Goal: Transaction & Acquisition: Subscribe to service/newsletter

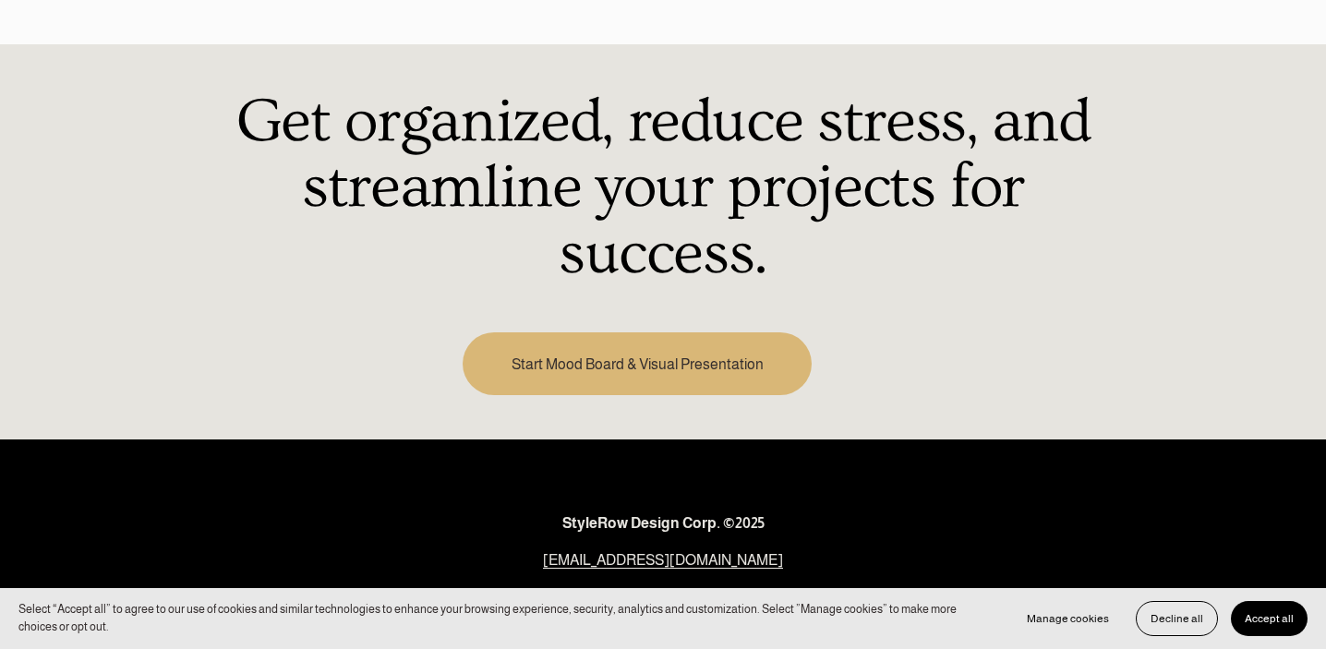
scroll to position [2691, 0]
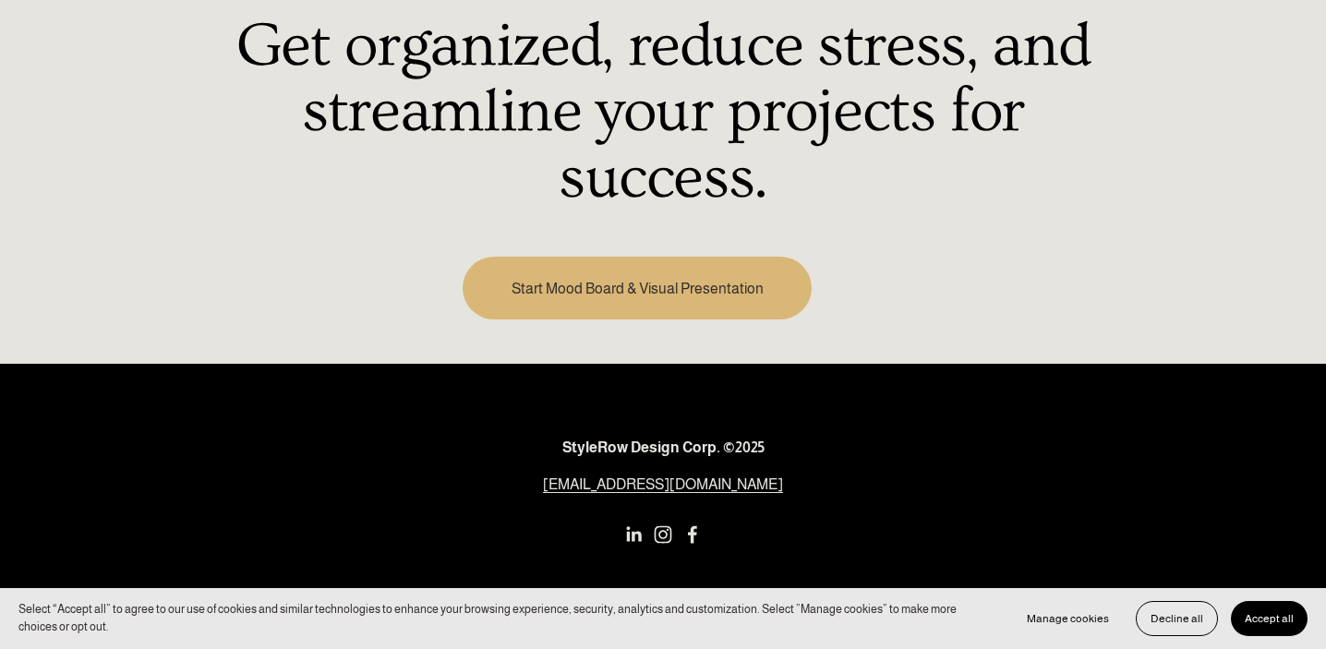
click at [537, 268] on link "Start Mood Board & Visual Presentation" at bounding box center [637, 288] width 349 height 63
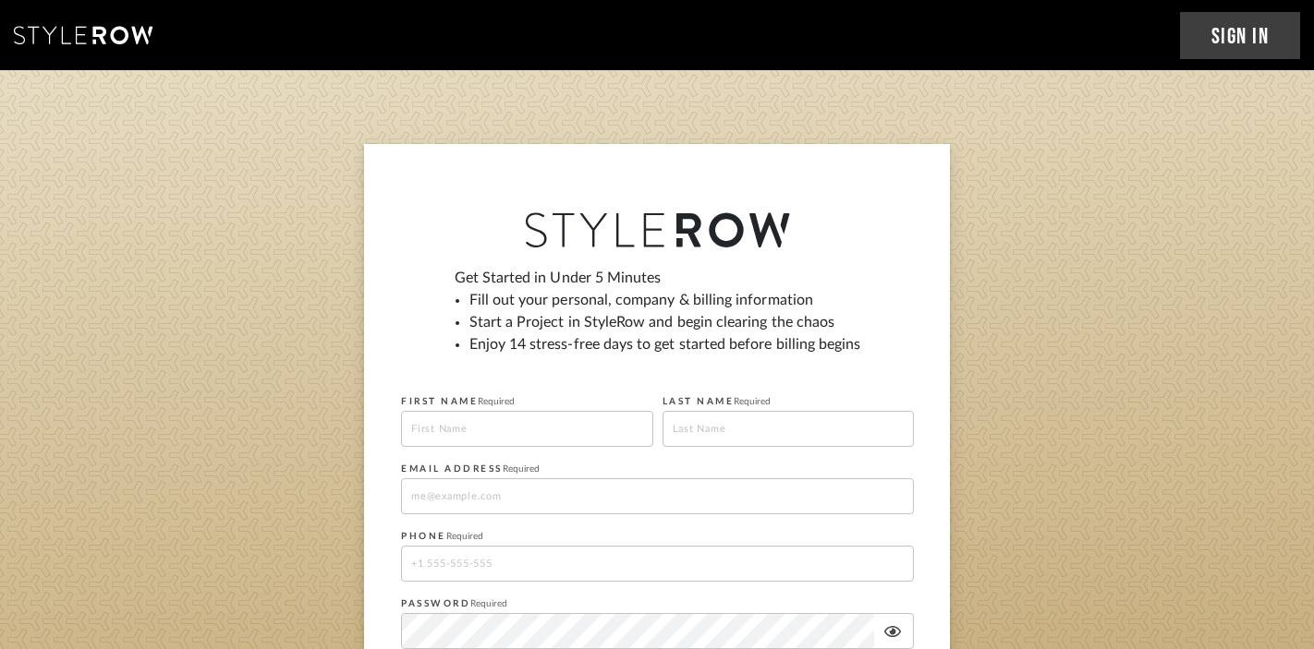
click at [464, 432] on input at bounding box center [527, 429] width 252 height 36
type input "Bettina"
type input "Slusar"
type input "Bettina.slusar@gmail.com"
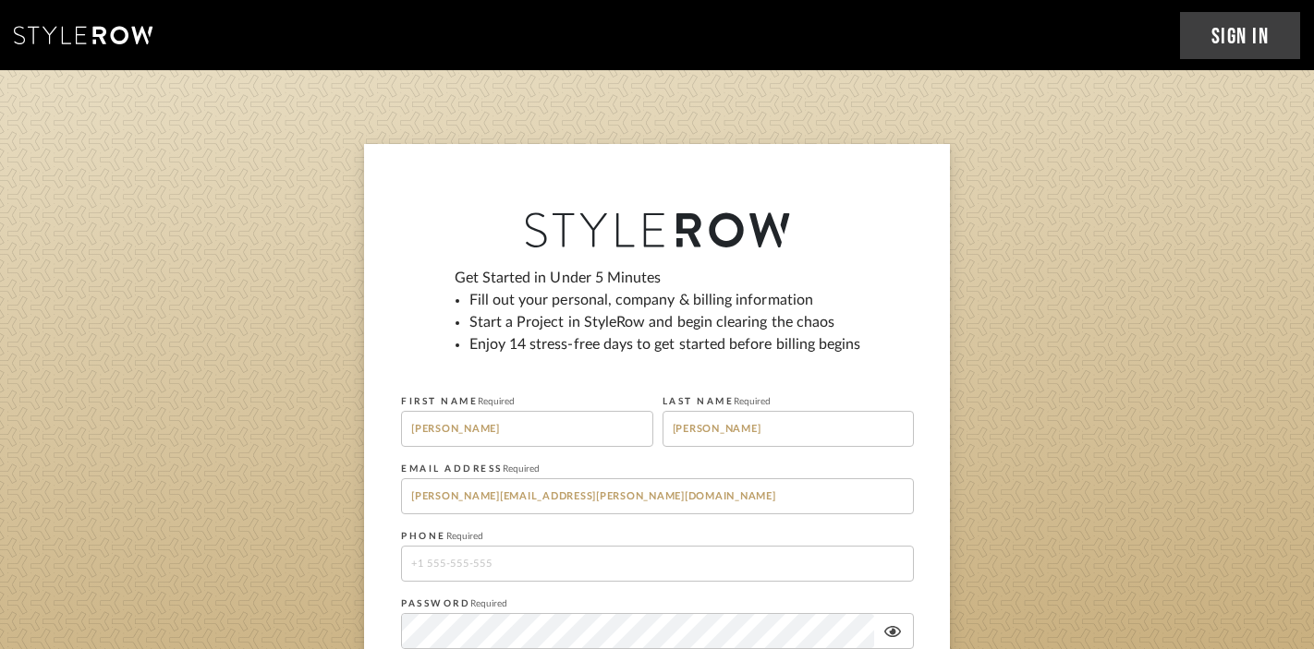
type input "13124935112"
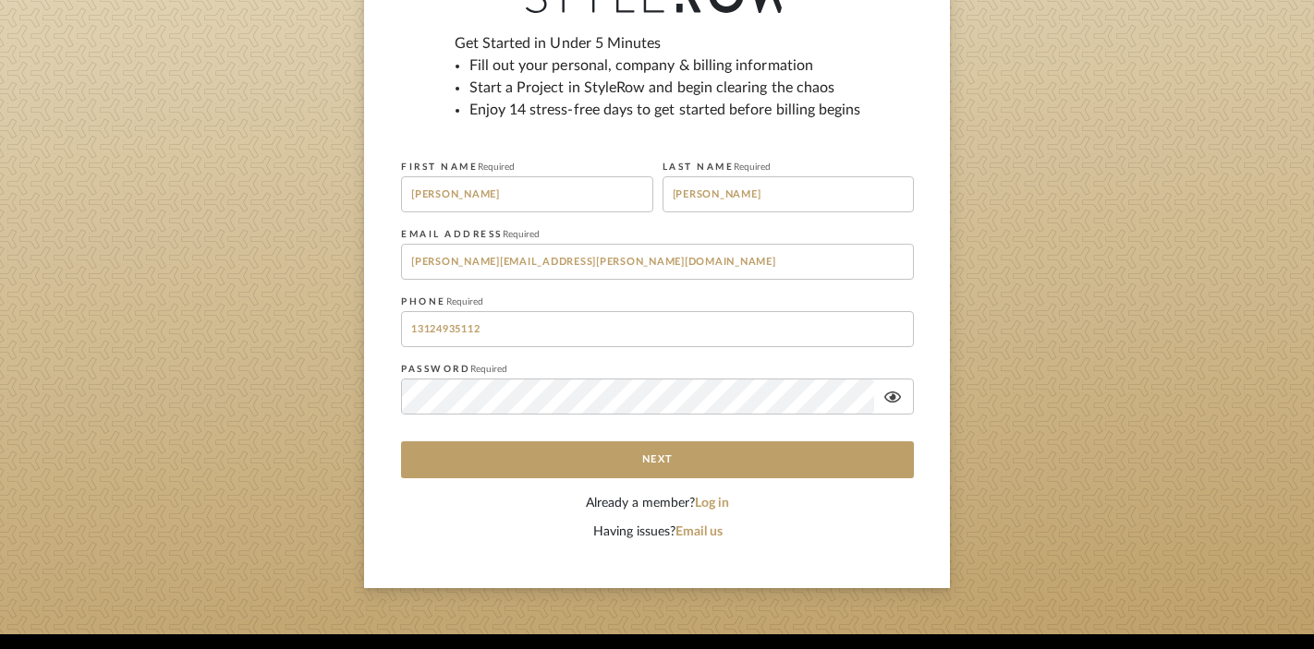
scroll to position [236, 0]
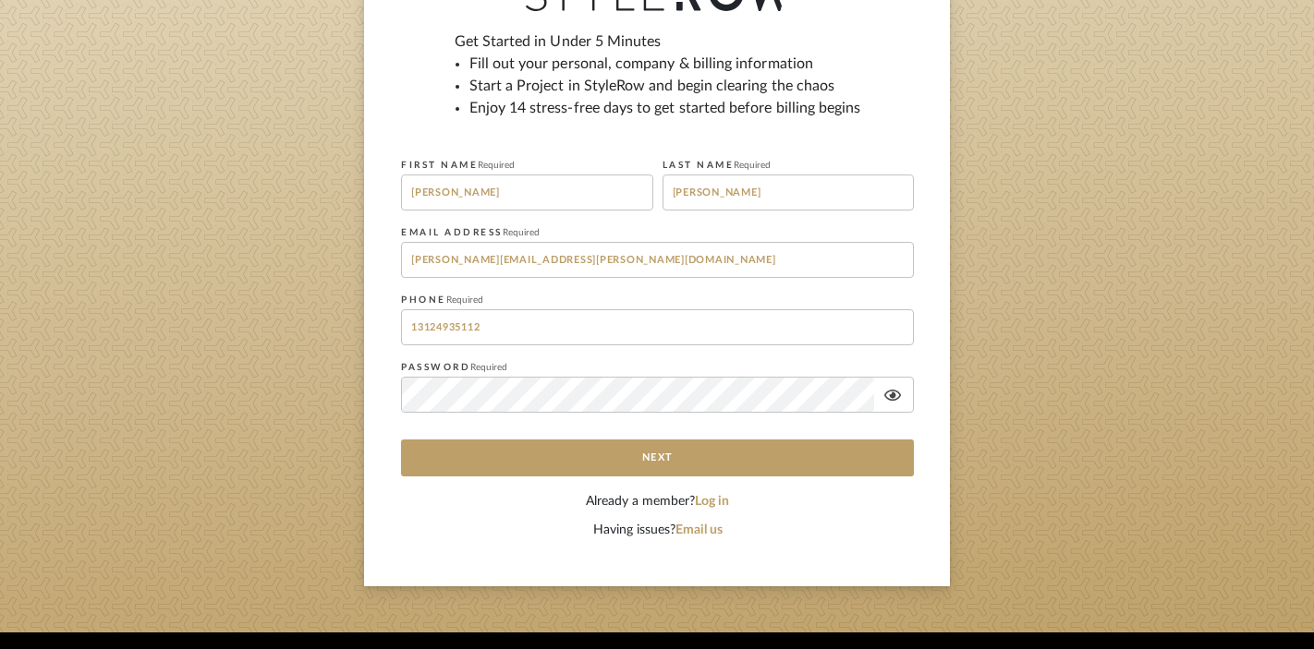
click at [815, 529] on div "Having issues? Email us" at bounding box center [657, 530] width 513 height 19
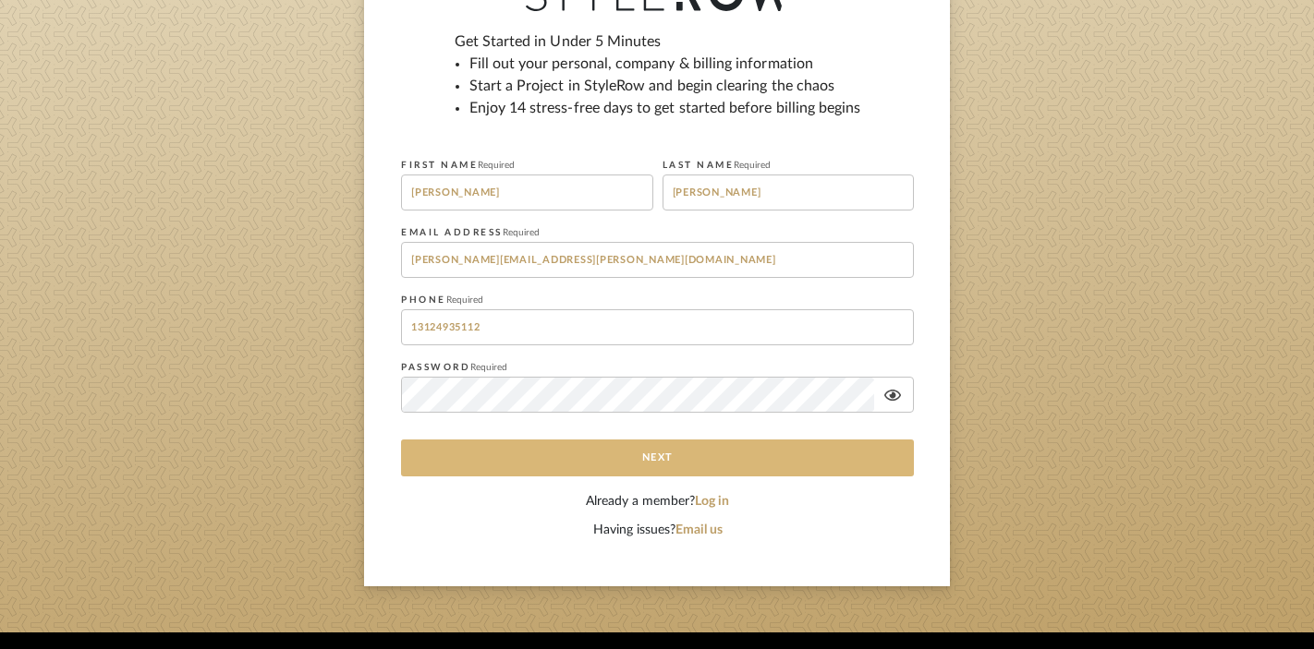
click at [779, 456] on button "Next" at bounding box center [657, 458] width 513 height 37
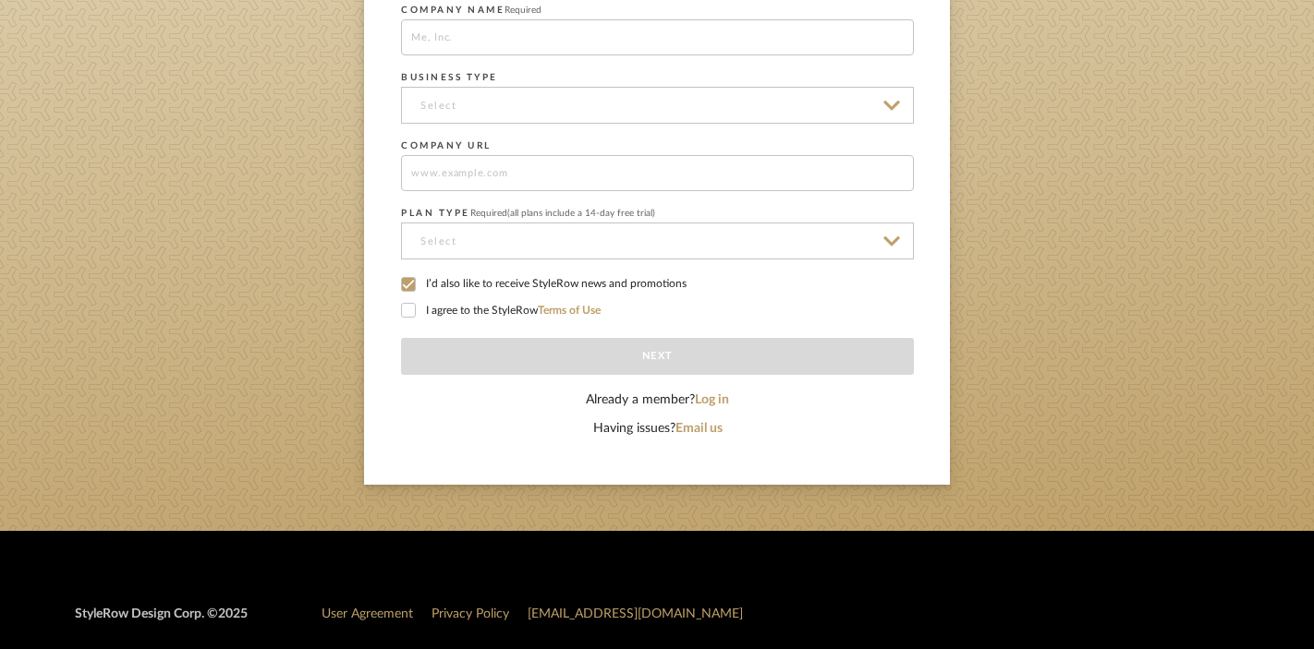
scroll to position [373, 0]
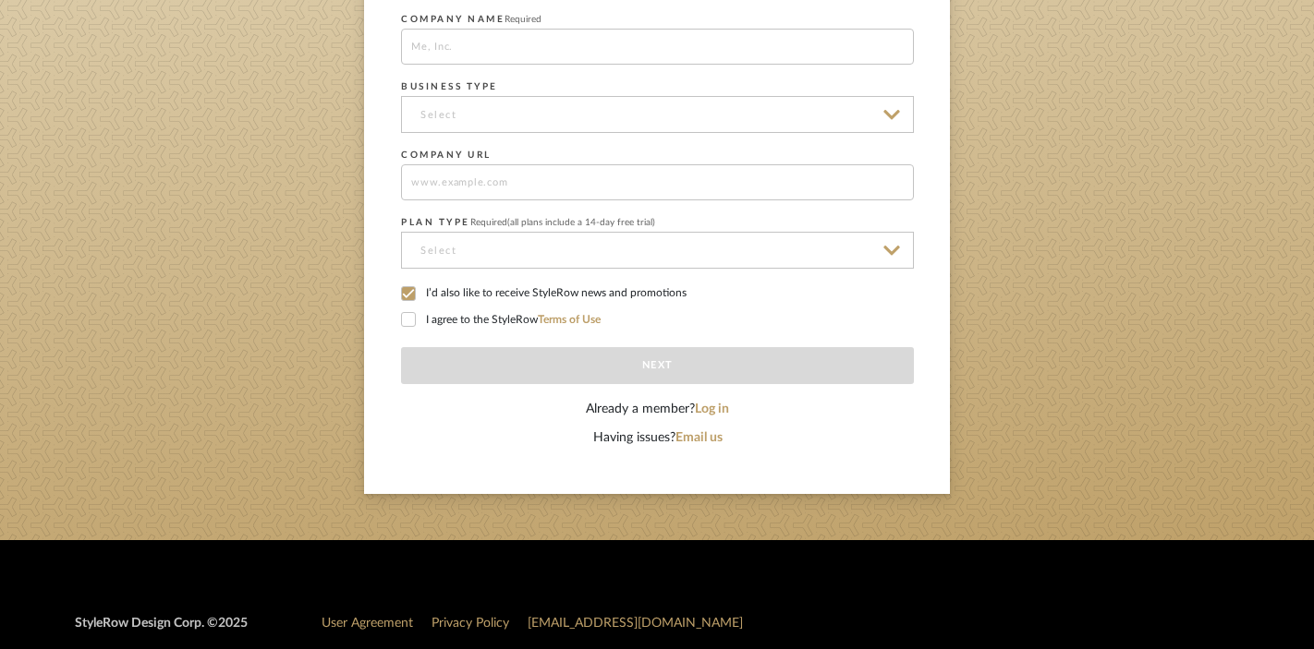
click at [411, 293] on icon at bounding box center [408, 293] width 13 height 13
click at [411, 318] on icon at bounding box center [409, 319] width 12 height 9
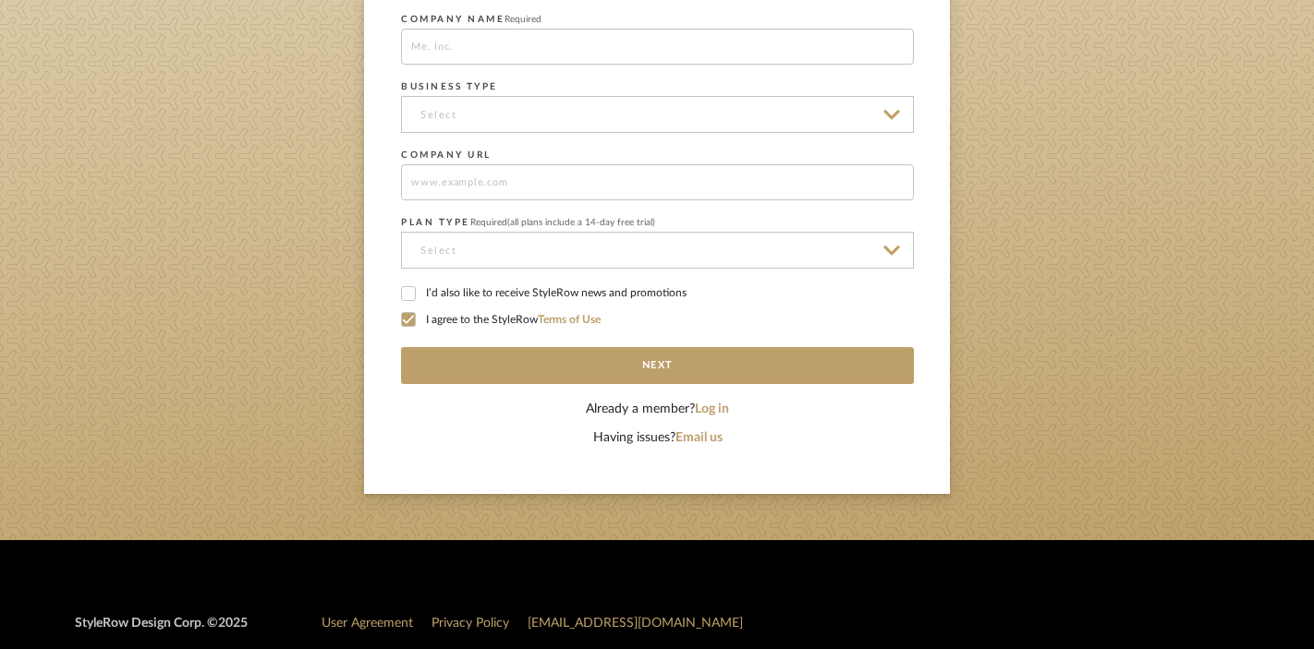
click at [899, 252] on input at bounding box center [657, 250] width 513 height 37
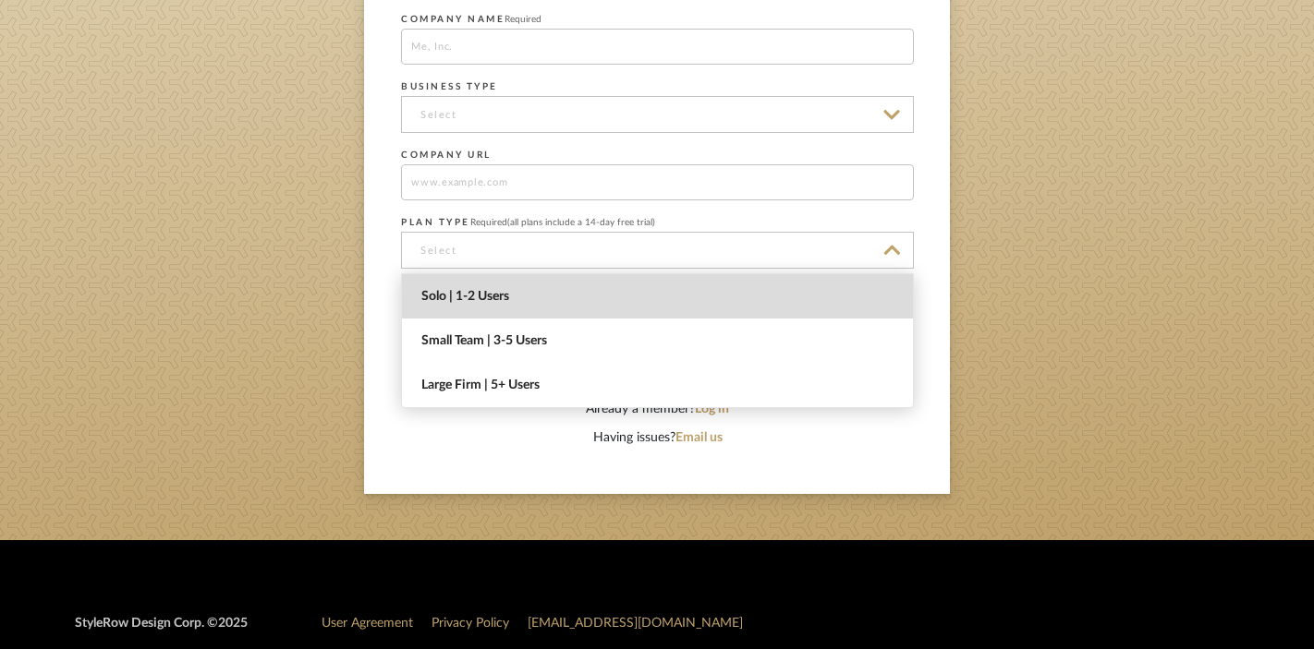
click at [872, 298] on span "Solo | 1-2 Users" at bounding box center [659, 297] width 477 height 16
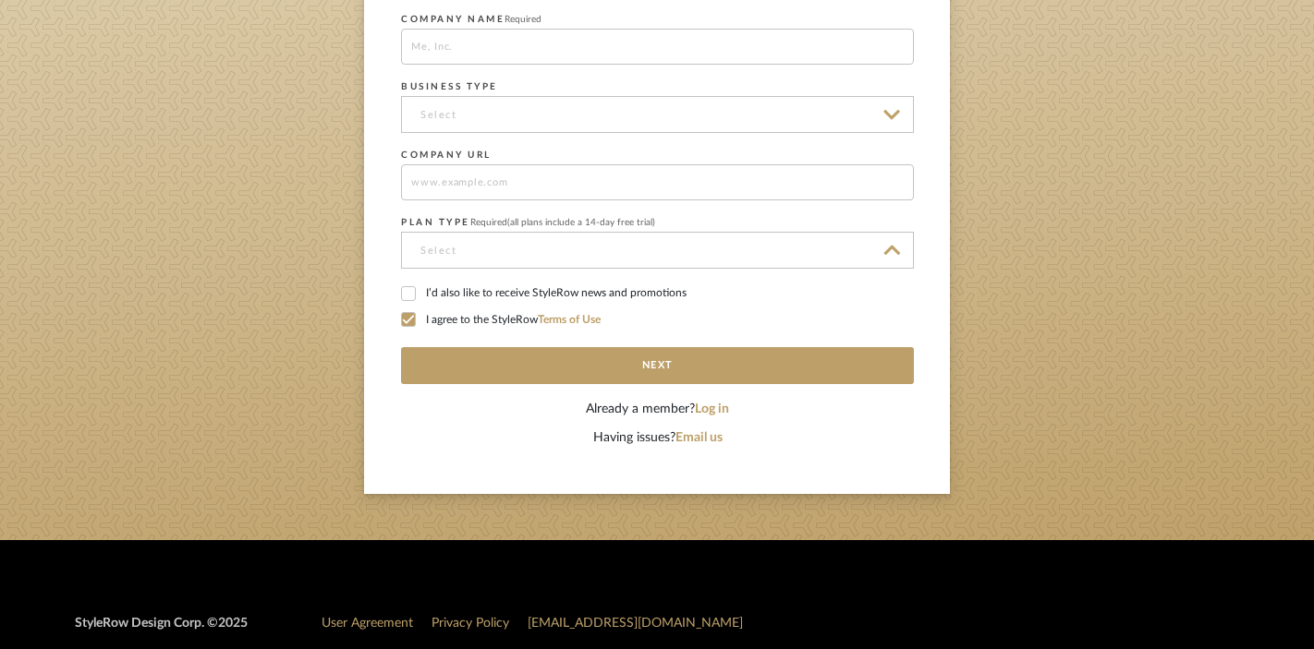
type input "Solo | 1-2 Users"
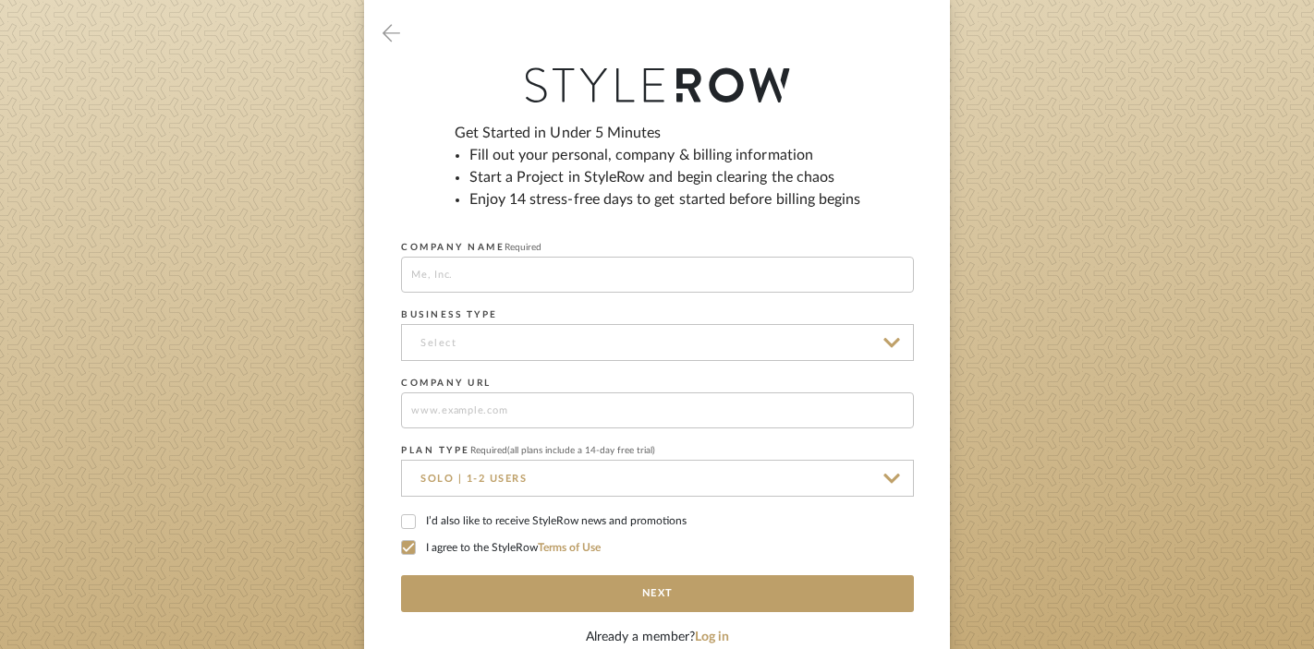
scroll to position [139, 0]
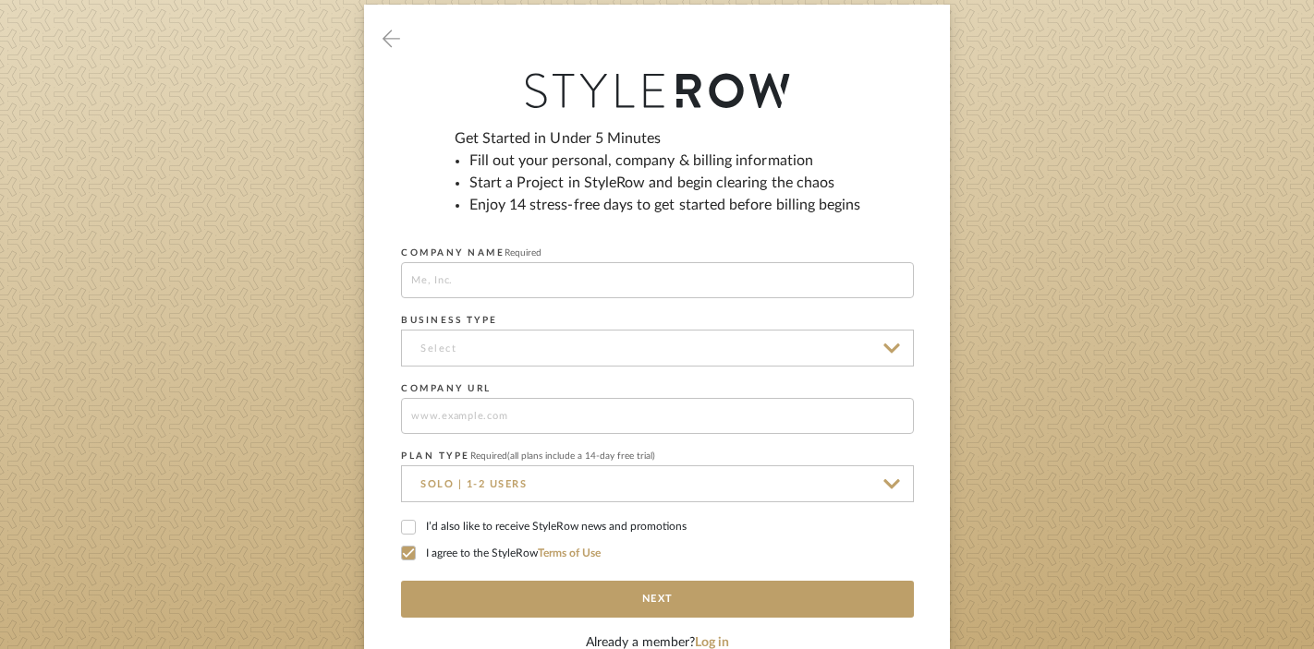
click at [896, 348] on input at bounding box center [657, 348] width 513 height 37
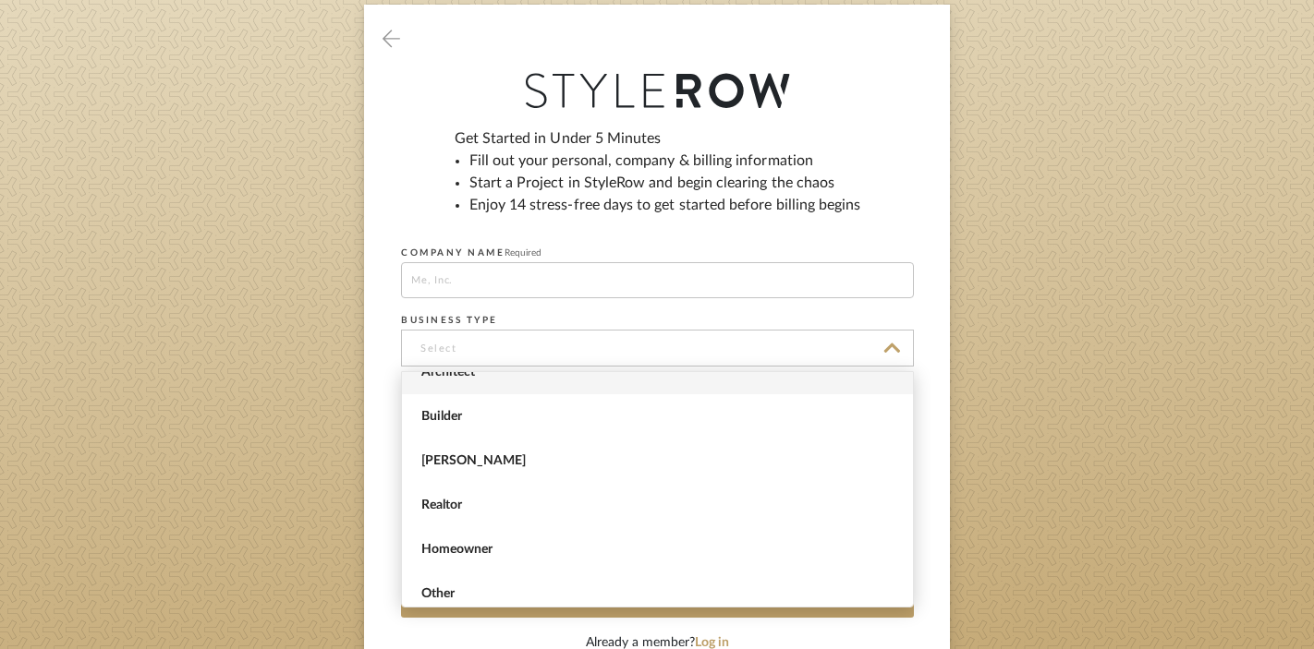
scroll to position [76, 0]
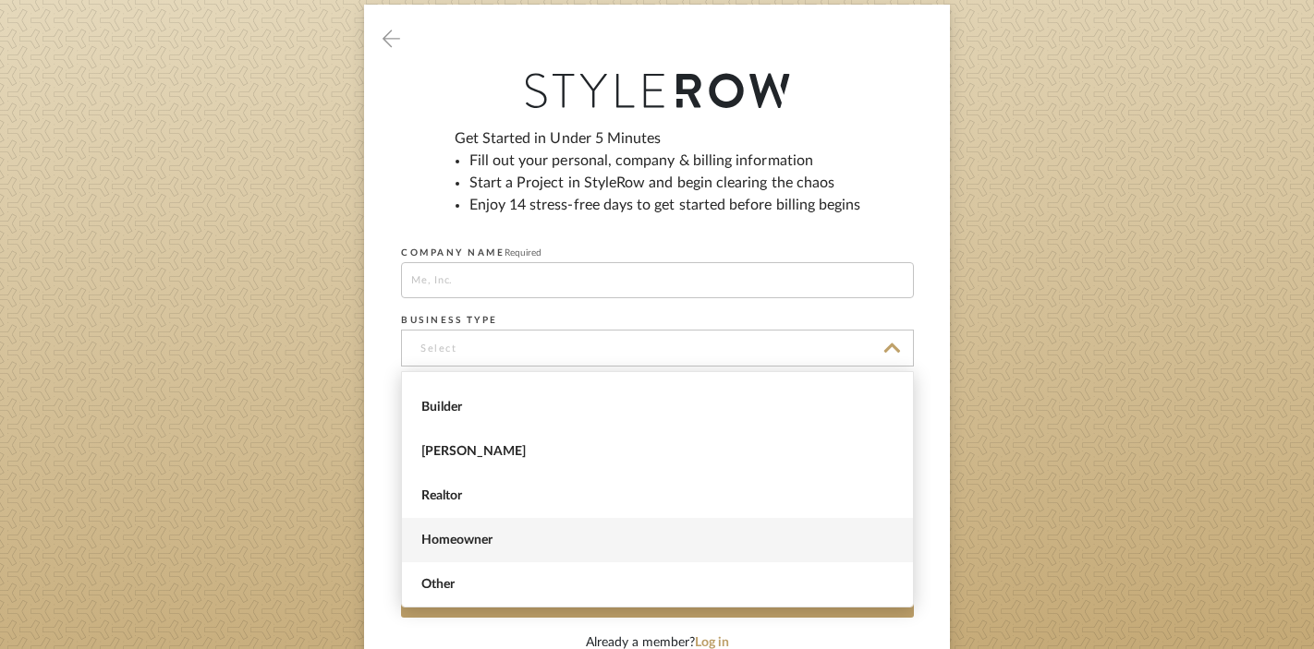
click at [791, 540] on span "Homeowner" at bounding box center [659, 541] width 477 height 16
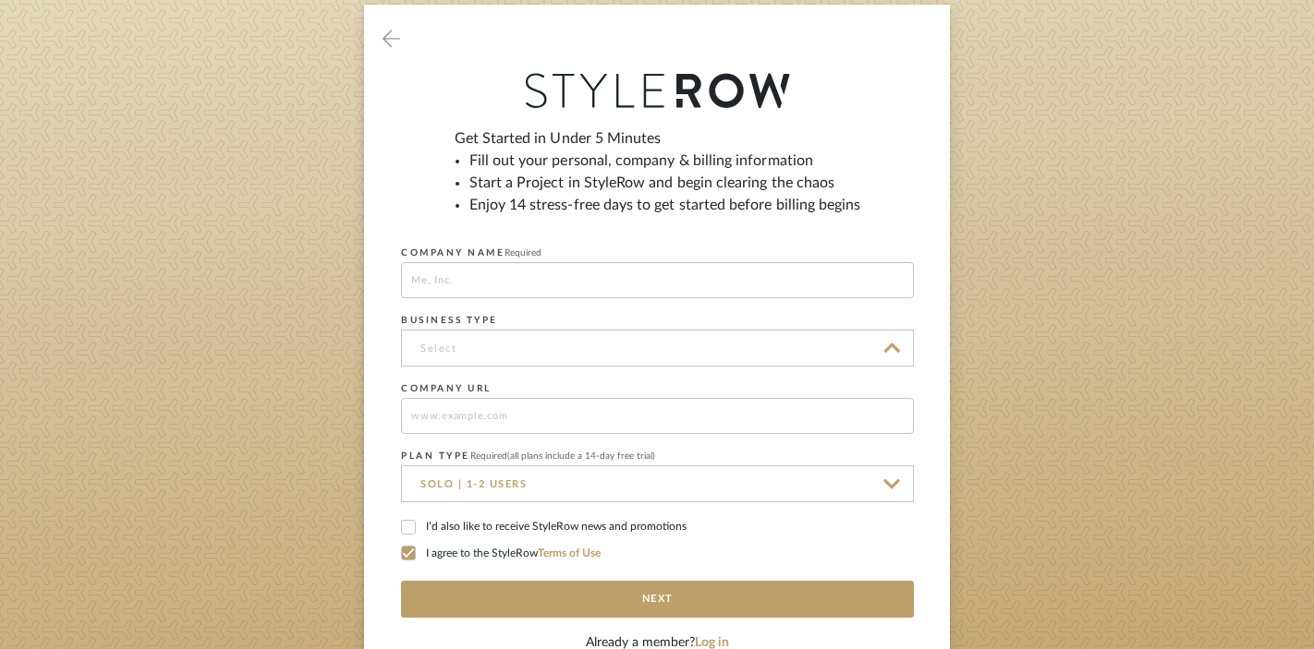
type input "Homeowner"
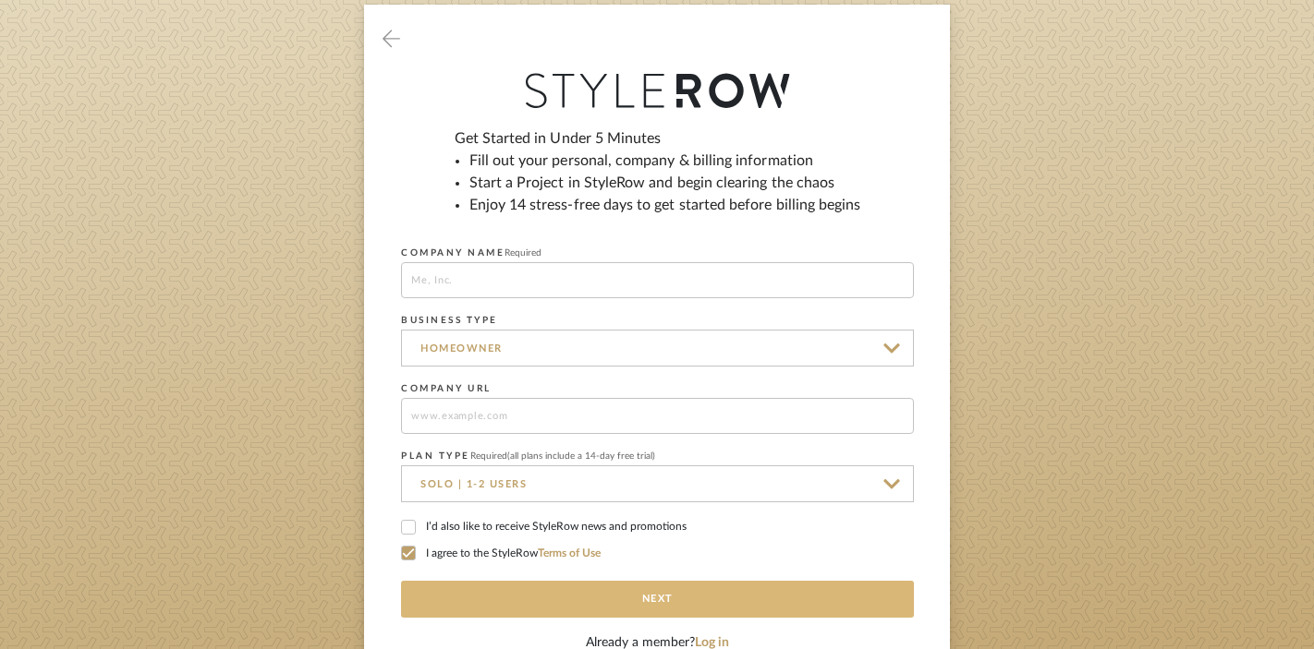
click at [890, 594] on button "Next" at bounding box center [657, 599] width 513 height 37
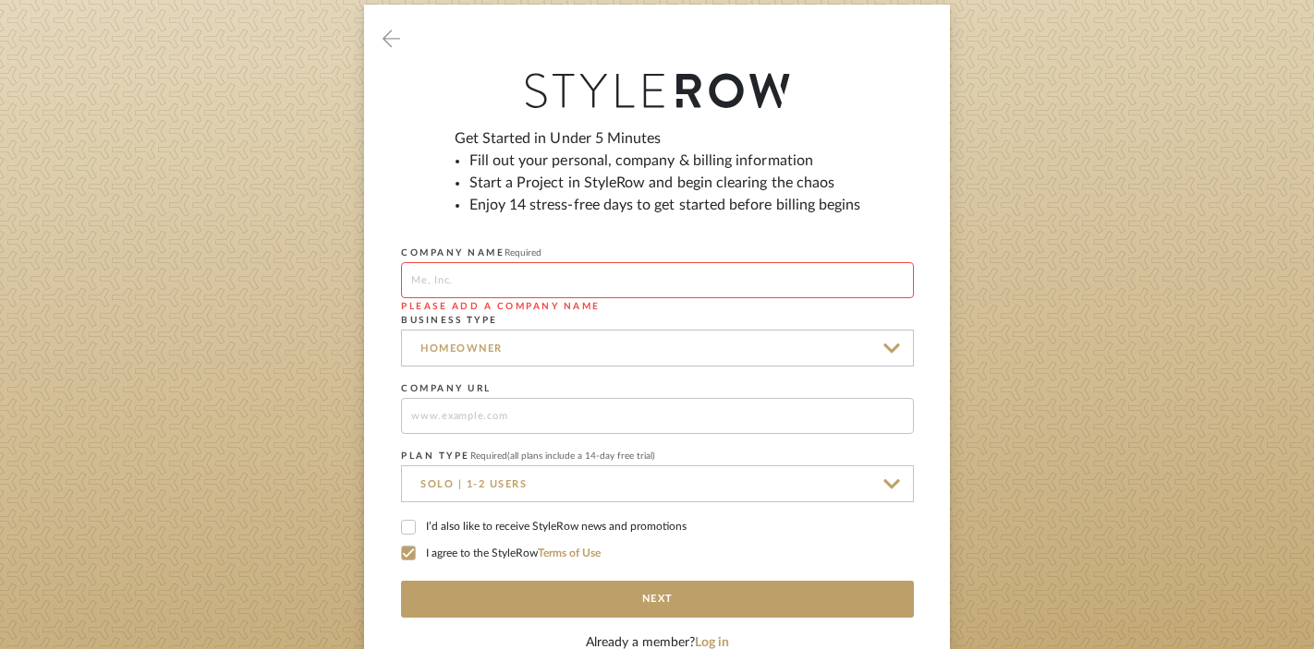
click at [822, 275] on input at bounding box center [657, 280] width 513 height 36
click at [820, 280] on input at bounding box center [657, 280] width 513 height 36
type input "555 Wooden Deer"
click at [767, 576] on div "Get Started in Under 5 Minutes Fill out your personal, company & billing inform…" at bounding box center [657, 380] width 513 height 506
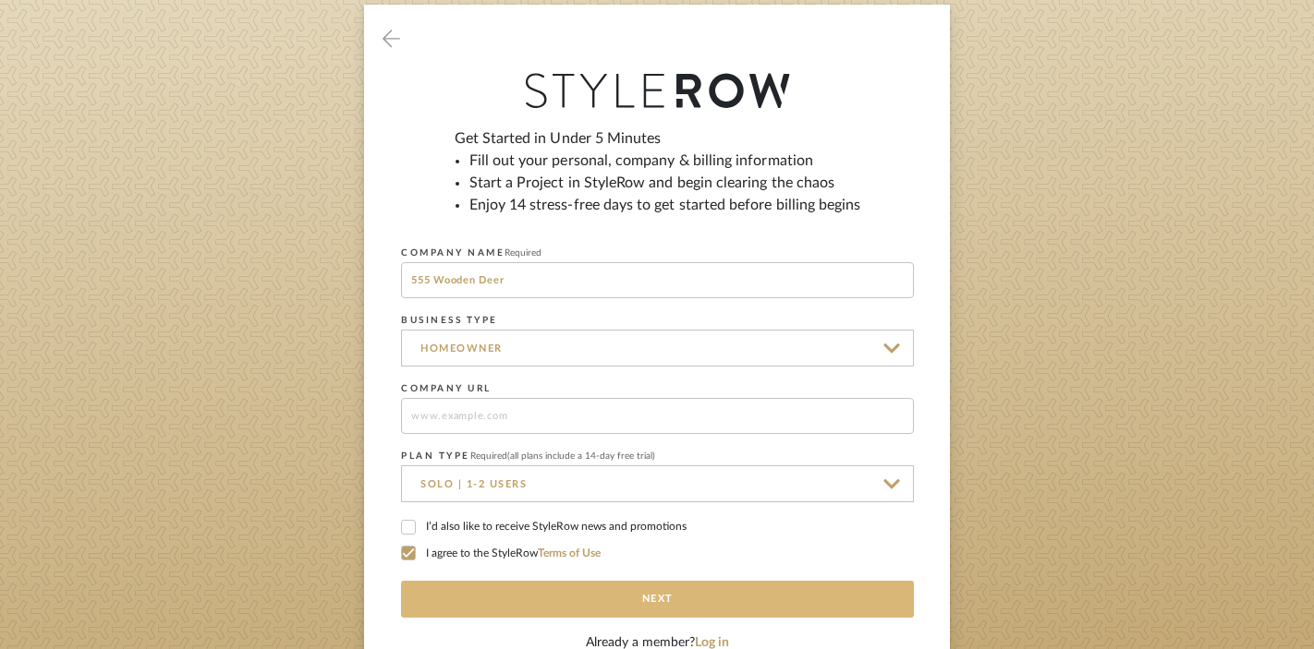
click at [895, 581] on button "Next" at bounding box center [657, 599] width 513 height 37
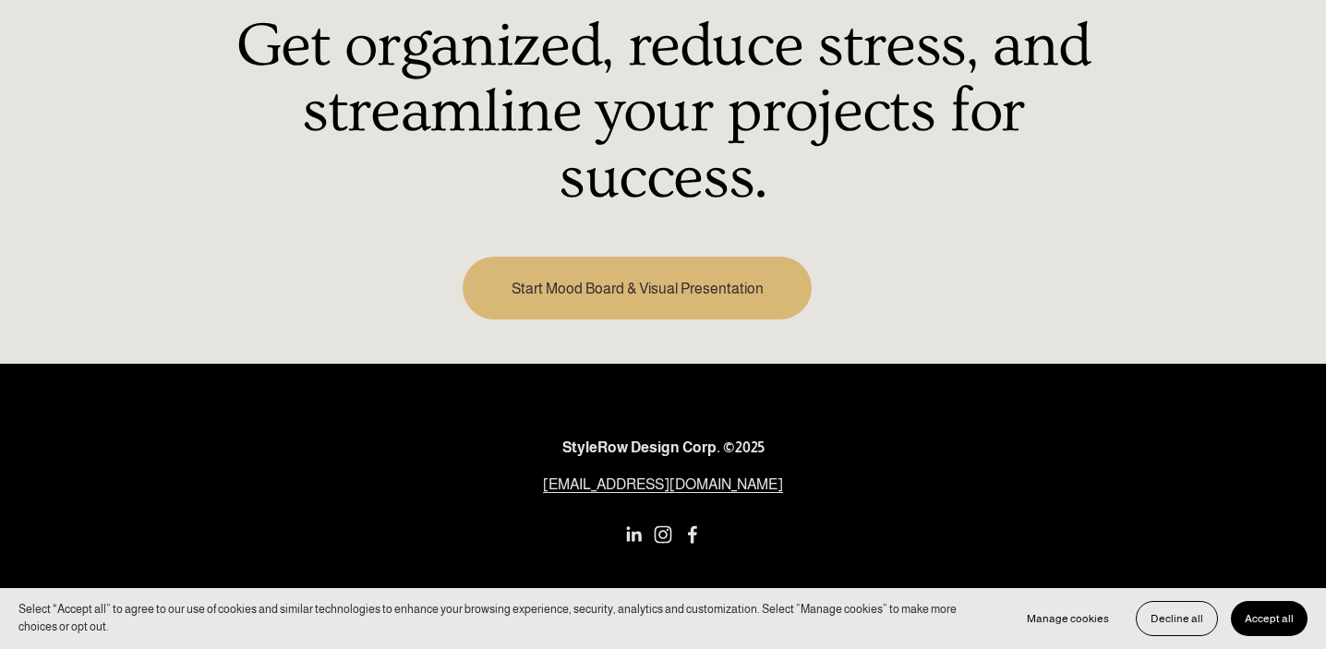
click at [1272, 608] on button "Accept all" at bounding box center [1269, 618] width 77 height 35
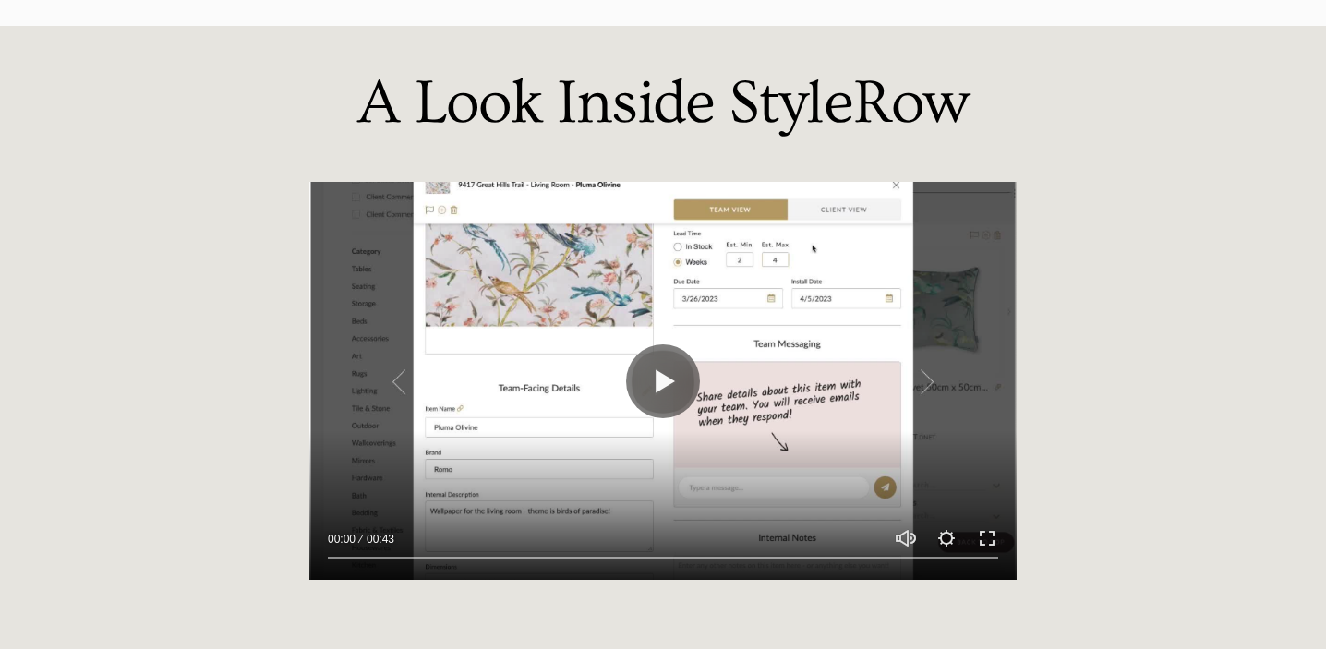
scroll to position [1444, 0]
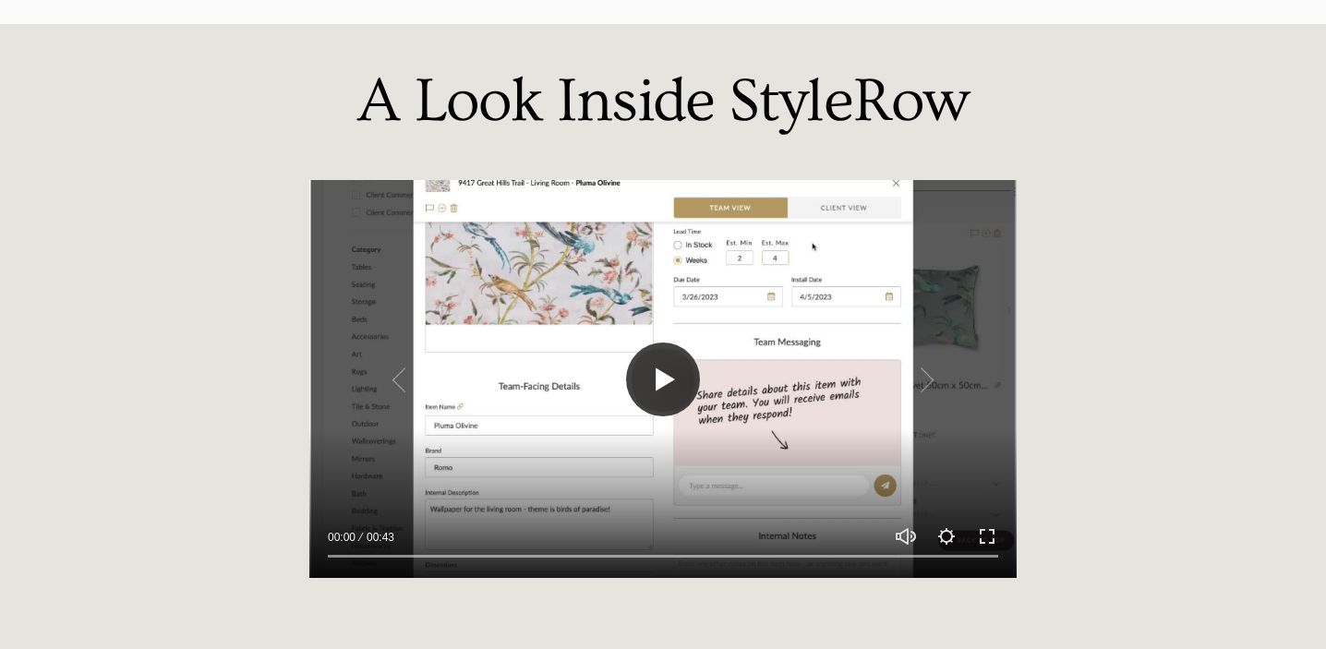
click at [641, 373] on button "Play" at bounding box center [663, 380] width 74 height 74
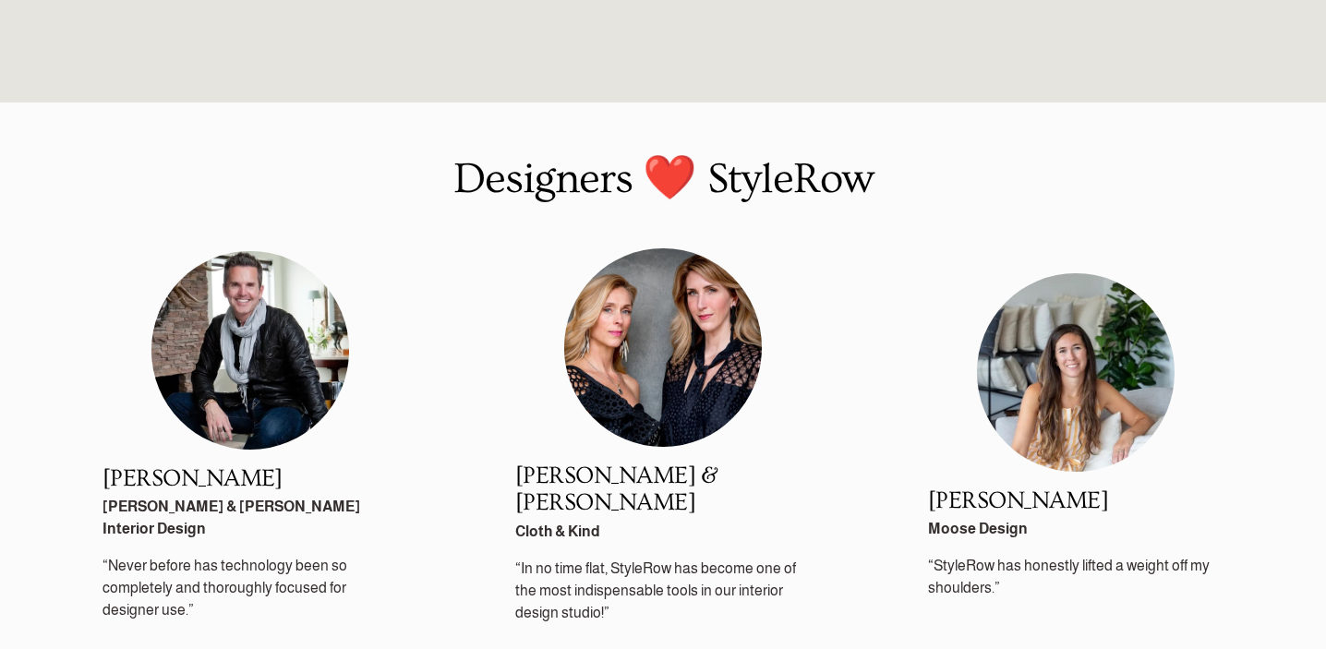
type input "100"
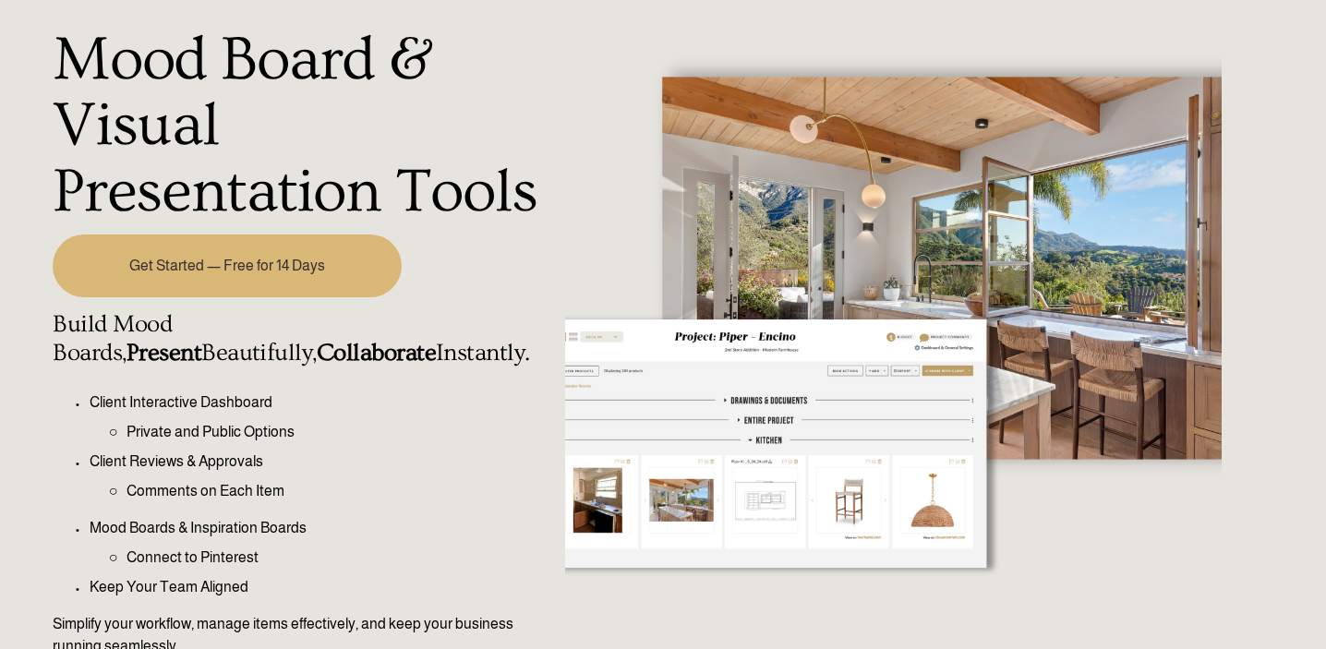
scroll to position [0, 0]
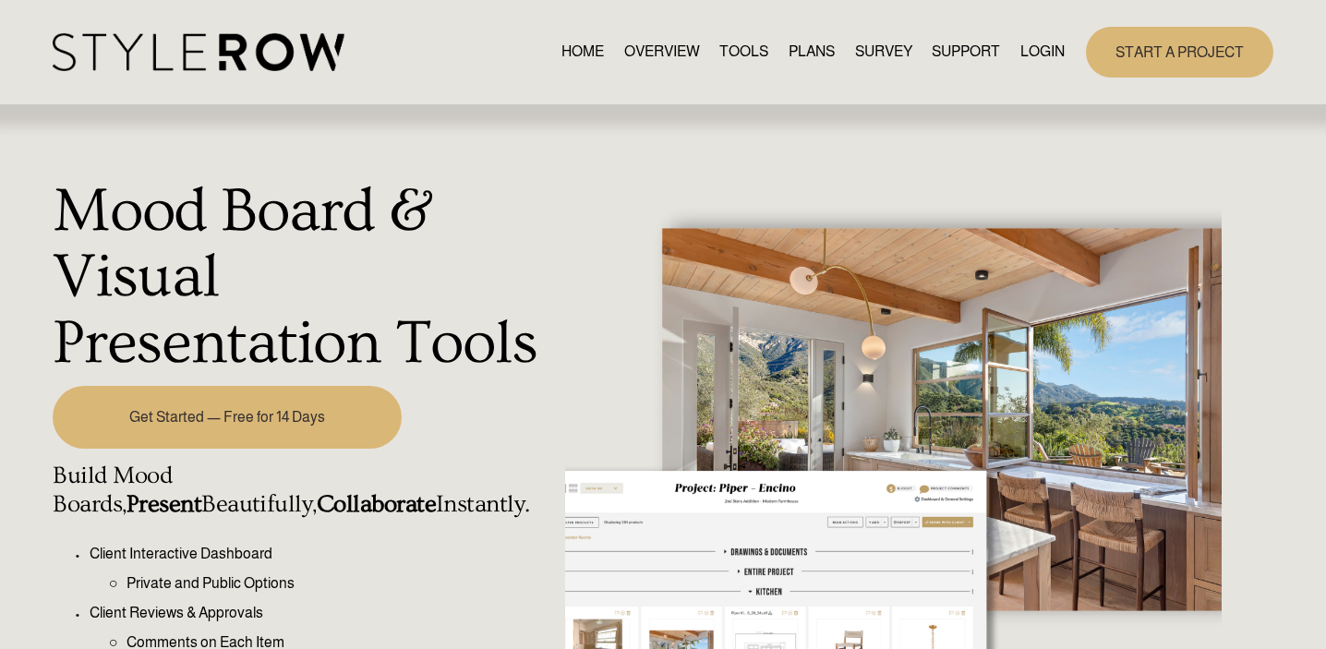
click at [662, 52] on link "OVERVIEW" at bounding box center [662, 52] width 76 height 25
